Goal: Transaction & Acquisition: Purchase product/service

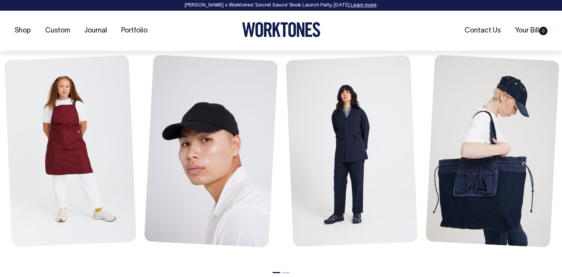
scroll to position [340, 0]
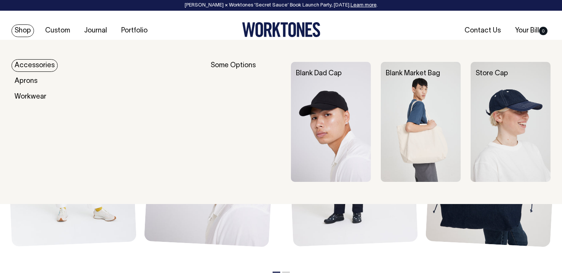
click at [21, 29] on link "Shop" at bounding box center [22, 30] width 23 height 13
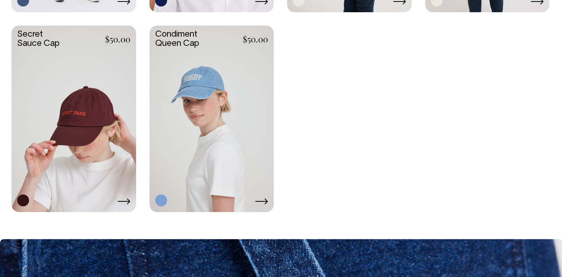
scroll to position [1554, 0]
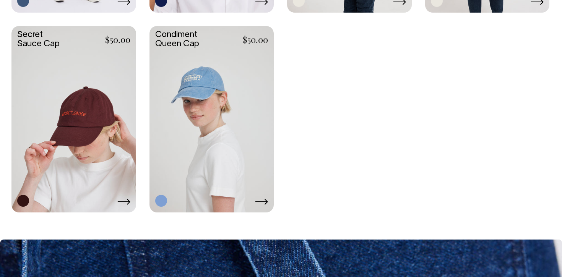
click at [83, 127] on link at bounding box center [73, 118] width 125 height 185
